Goal: Find specific page/section: Find specific page/section

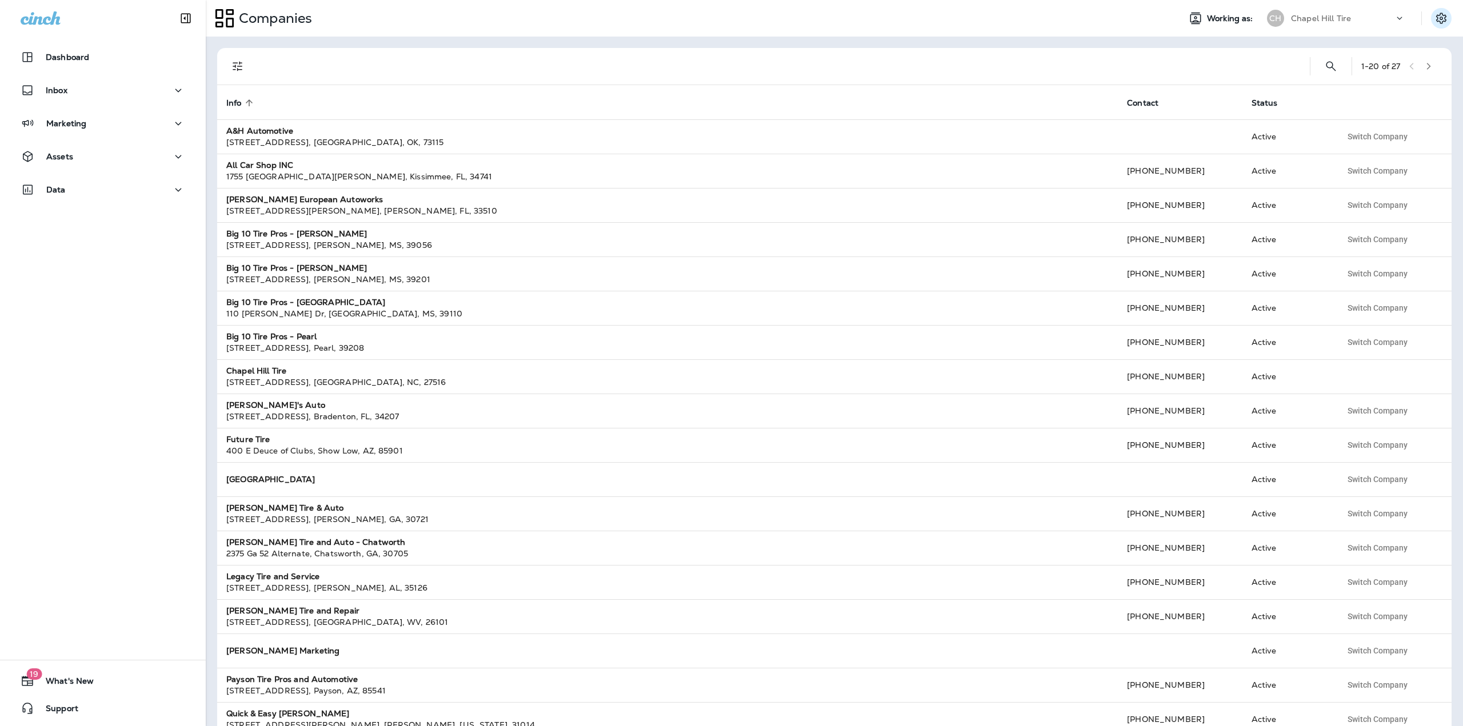
click at [1443, 19] on icon "Settings" at bounding box center [1442, 18] width 14 height 14
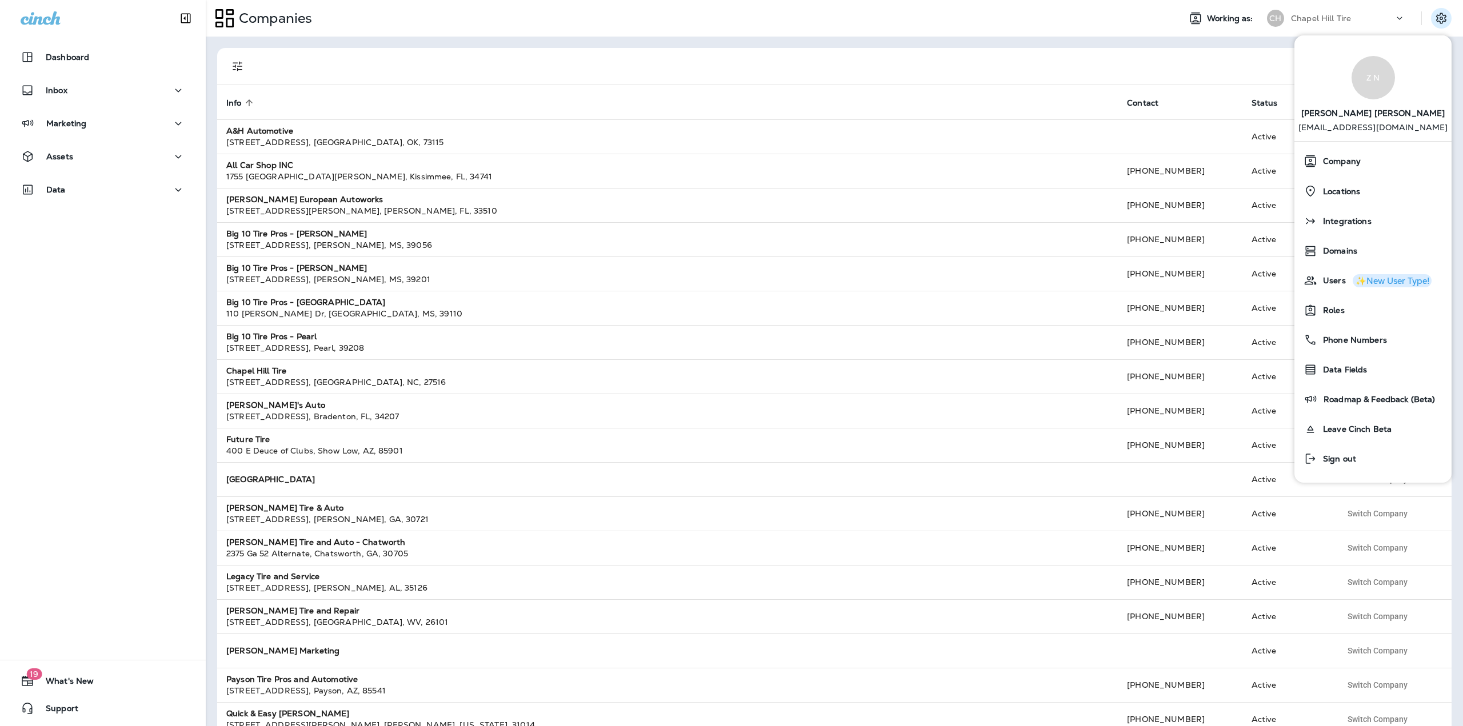
click at [1336, 15] on p "Chapel Hill Tire" at bounding box center [1321, 18] width 60 height 9
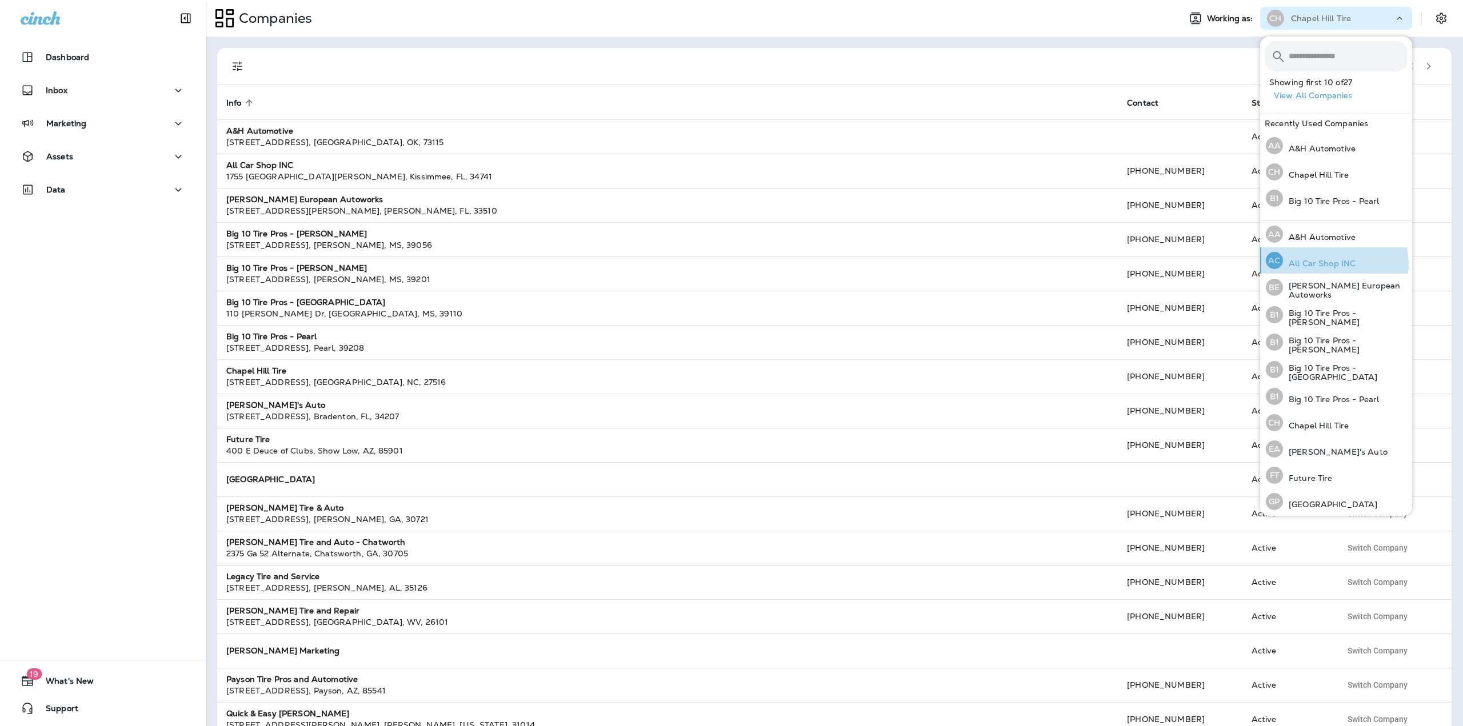
click at [1329, 264] on p "All Car Shop INC" at bounding box center [1319, 263] width 73 height 9
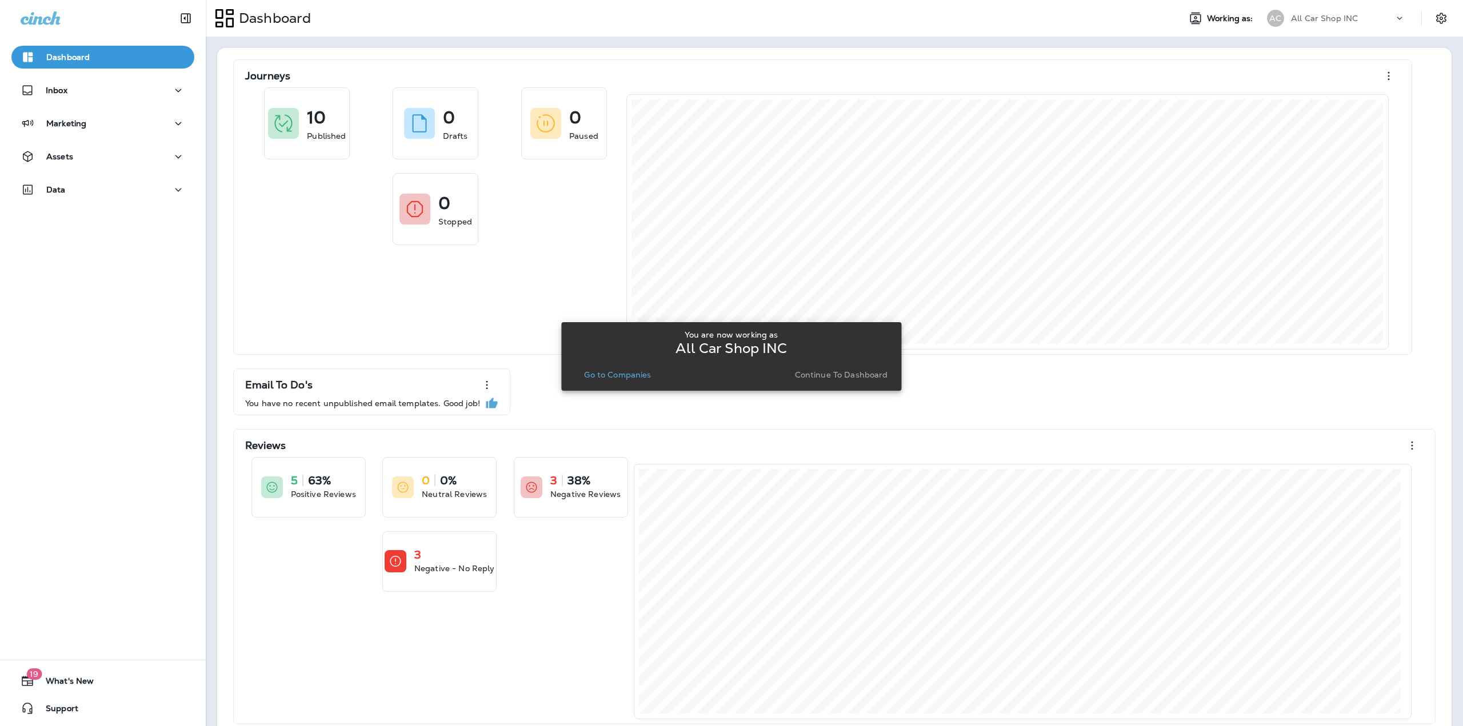
click at [613, 375] on p "Go to Companies" at bounding box center [617, 374] width 67 height 9
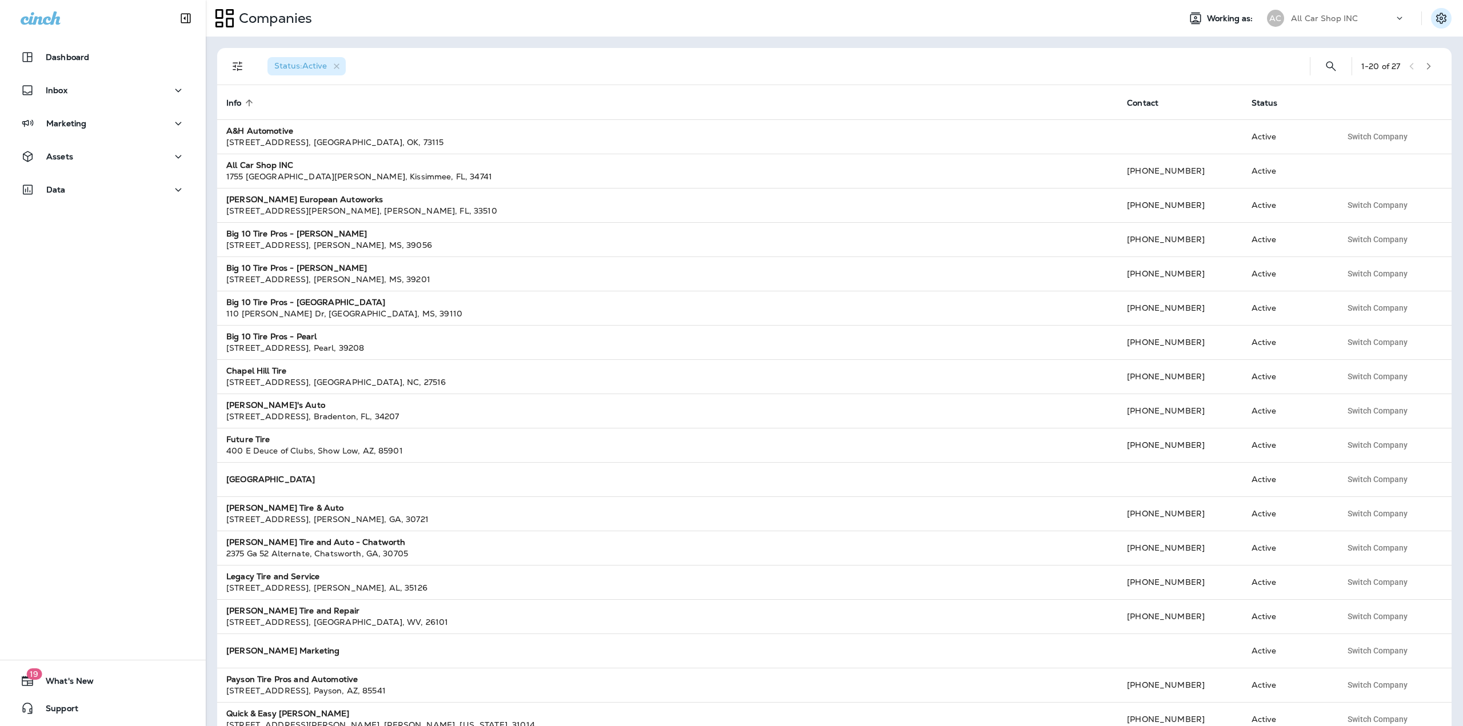
click at [1441, 16] on icon "Settings" at bounding box center [1442, 18] width 14 height 14
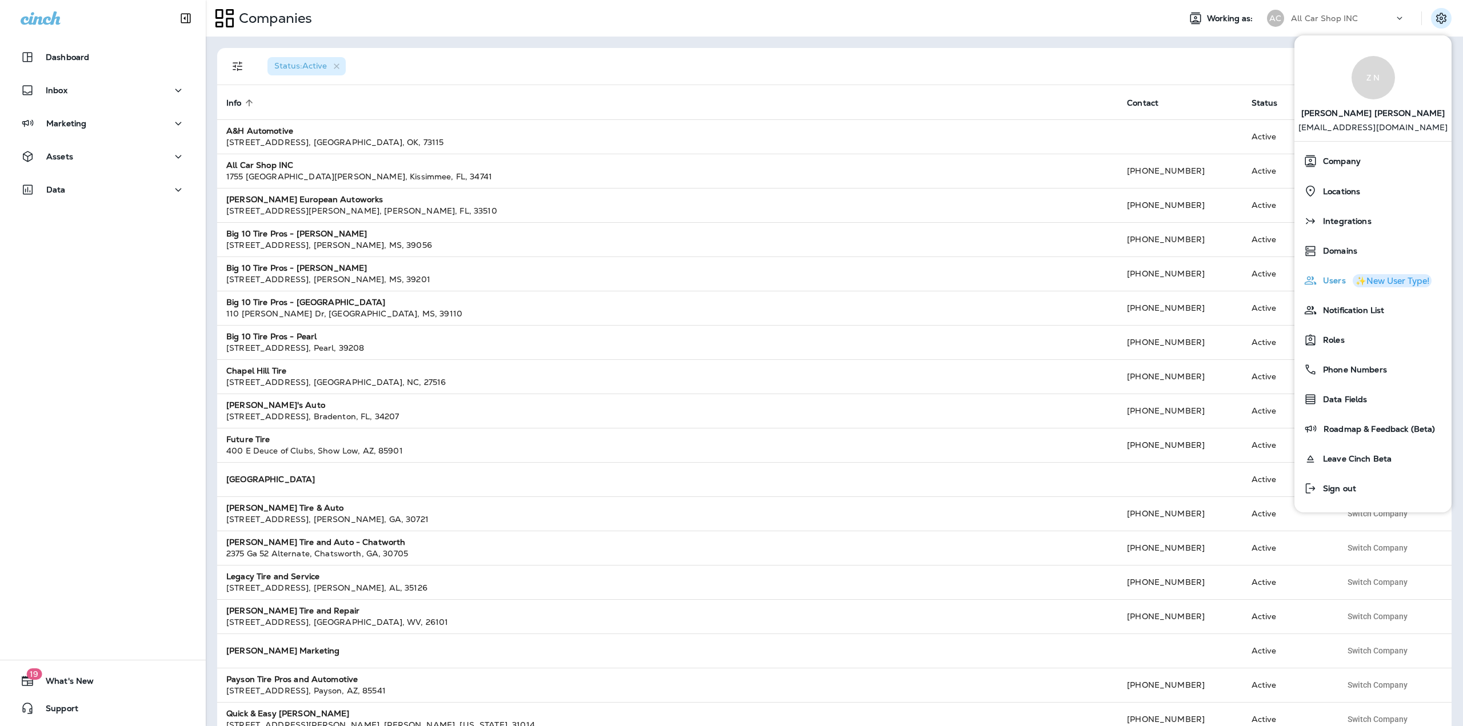
click at [1328, 283] on span "Users" at bounding box center [1332, 281] width 29 height 10
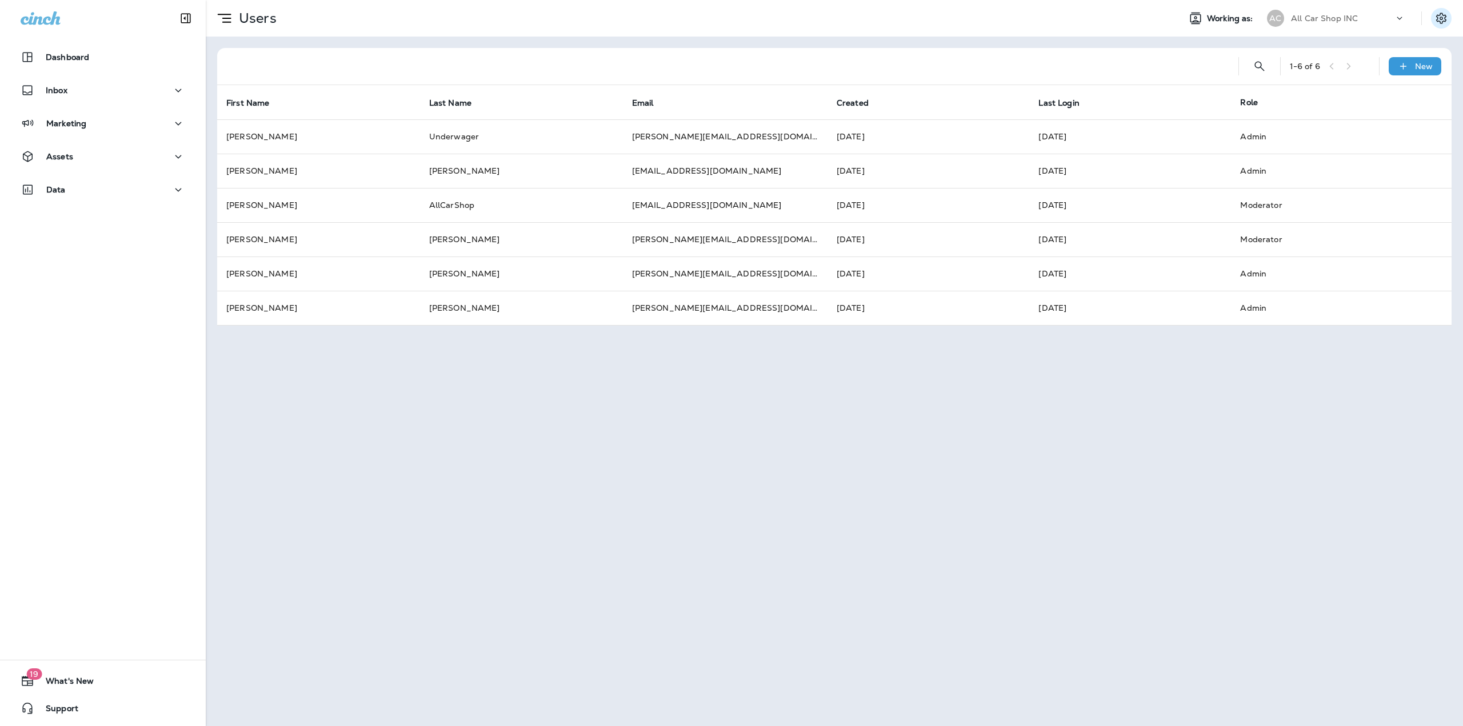
click at [1432, 23] on button "Settings" at bounding box center [1441, 18] width 21 height 21
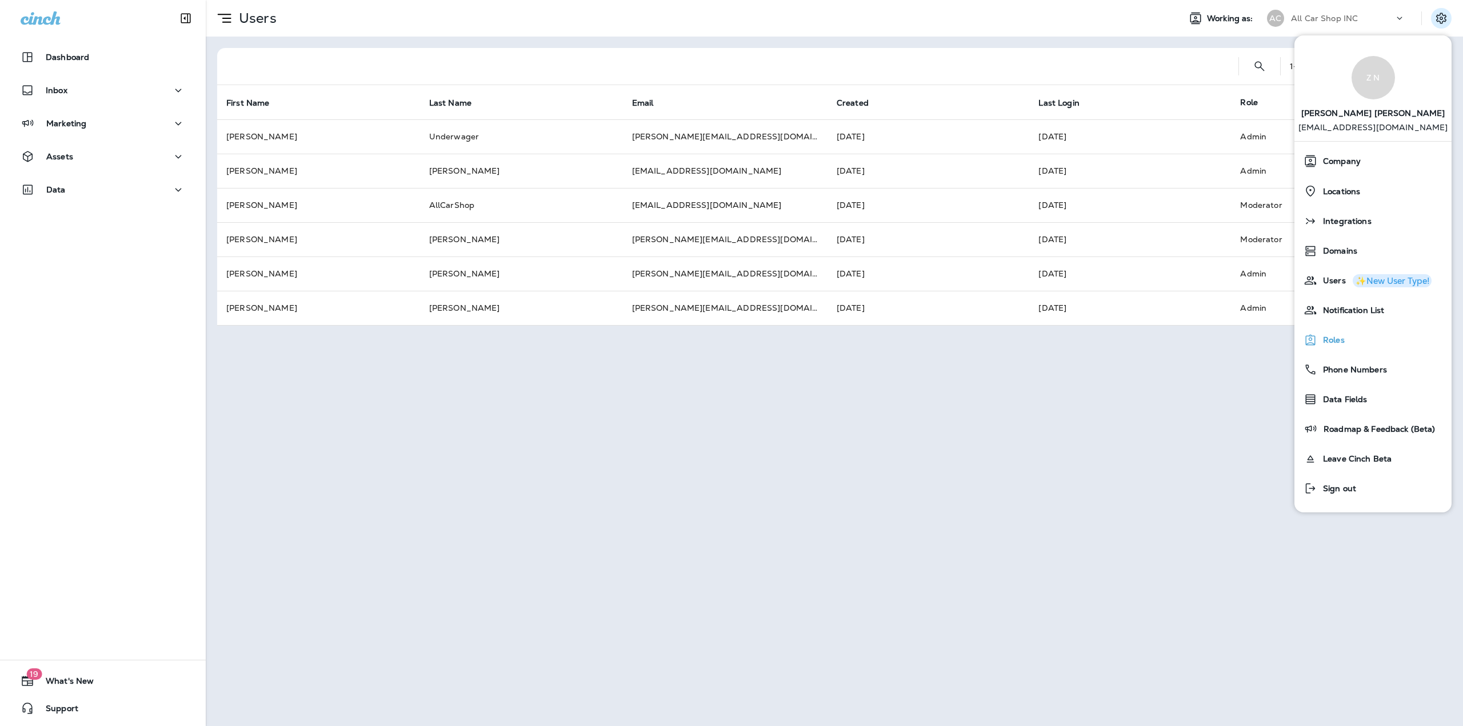
click at [1342, 340] on span "Roles" at bounding box center [1331, 341] width 27 height 10
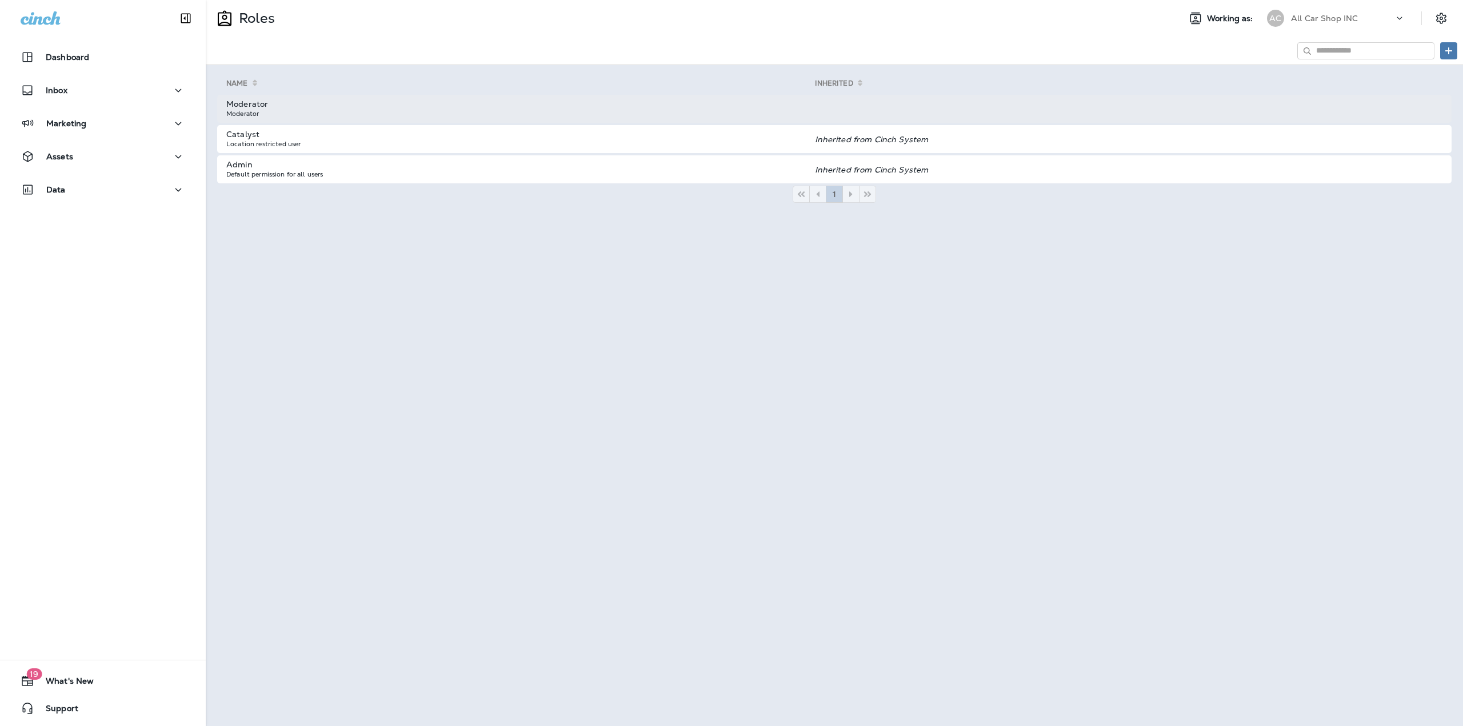
click at [1375, 102] on td at bounding box center [1133, 109] width 637 height 28
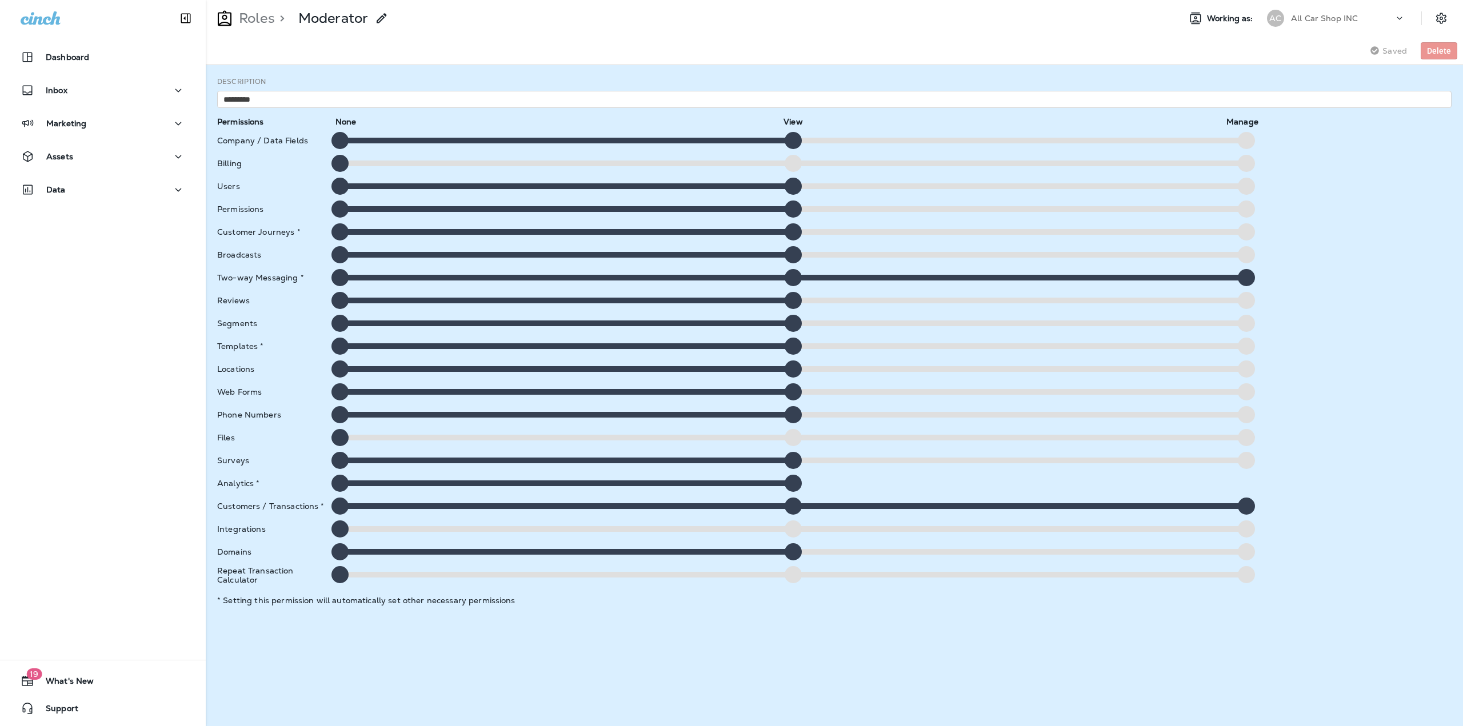
click at [1243, 323] on div at bounding box center [1246, 323] width 17 height 17
click at [268, 21] on p "Roles" at bounding box center [254, 18] width 41 height 17
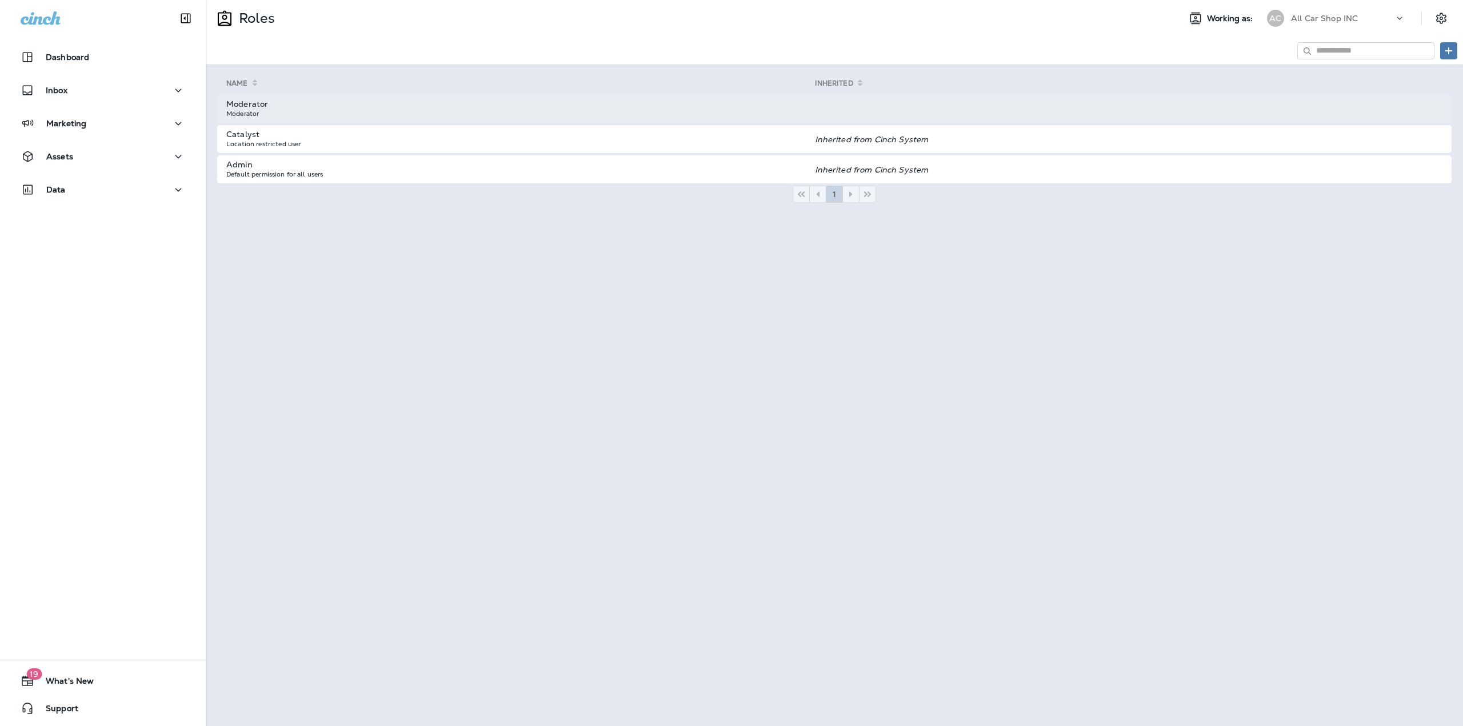
click at [442, 119] on td "Moderator Moderator" at bounding box center [516, 109] width 598 height 28
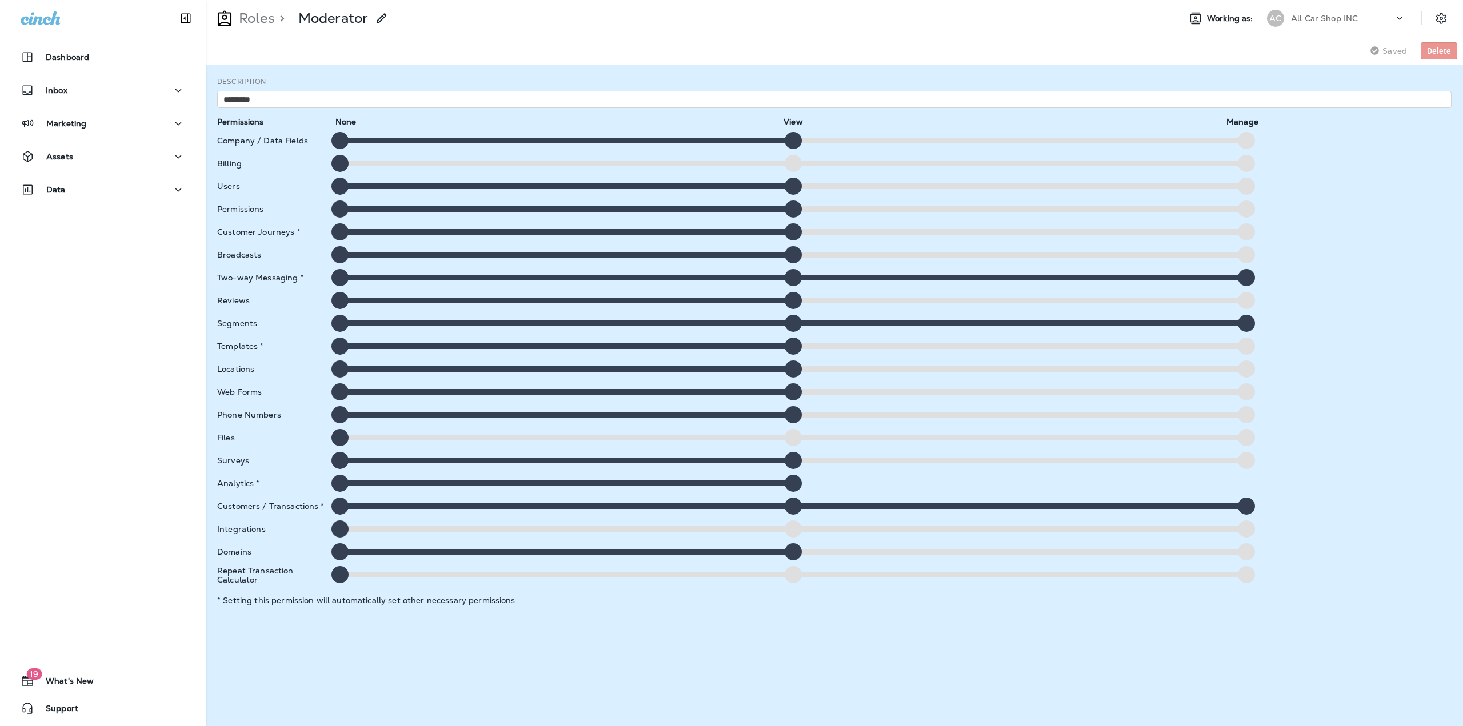
click at [272, 8] on div "Roles > Moderator" at bounding box center [297, 18] width 183 height 29
click at [269, 13] on p "Roles" at bounding box center [254, 18] width 41 height 17
